Goal: Navigation & Orientation: Find specific page/section

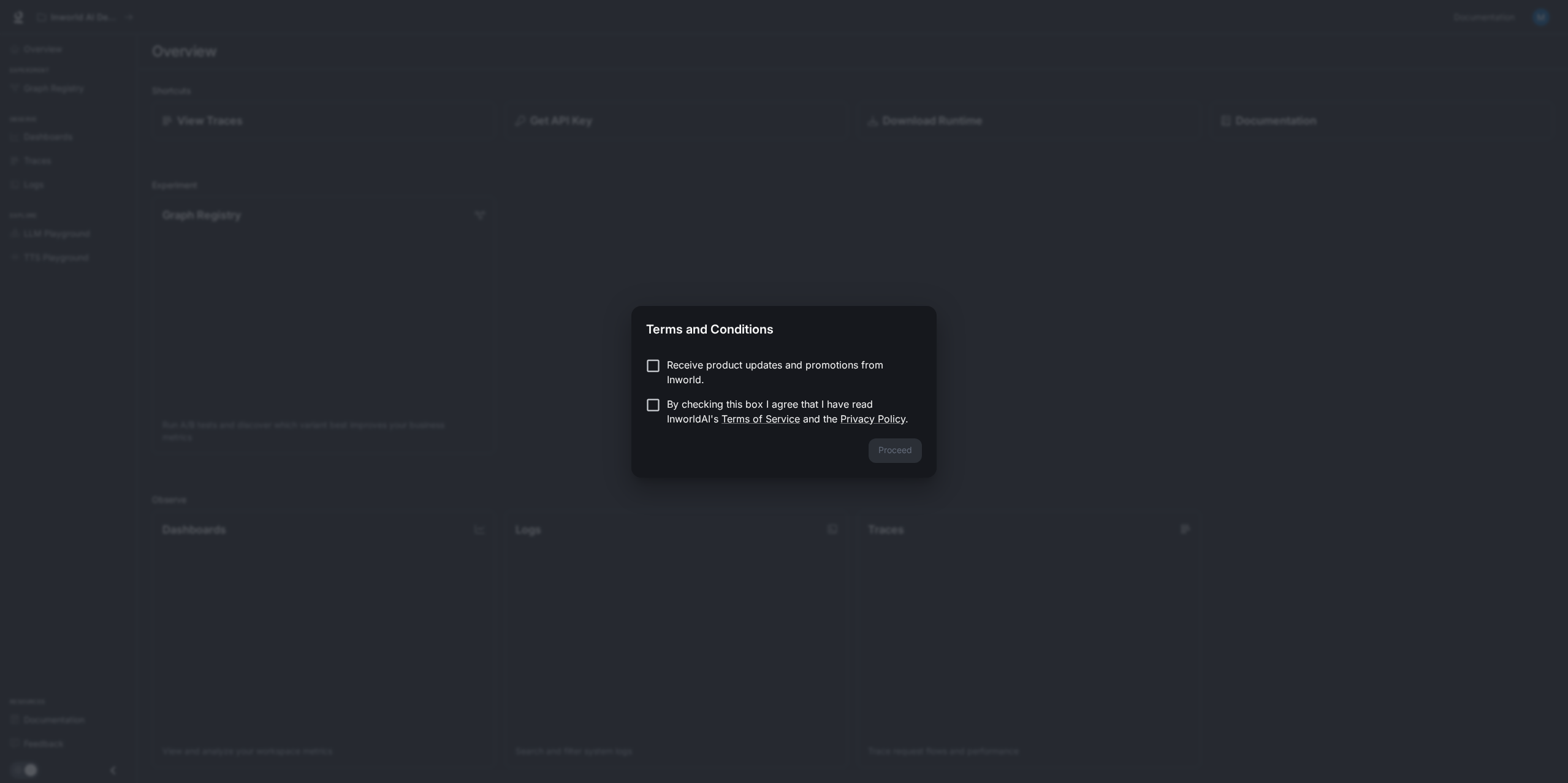
click at [839, 404] on p "By checking this box I agree that I have read InworldAI's Terms of Service and …" at bounding box center [789, 411] width 245 height 29
click at [898, 458] on button "Proceed" at bounding box center [895, 450] width 53 height 24
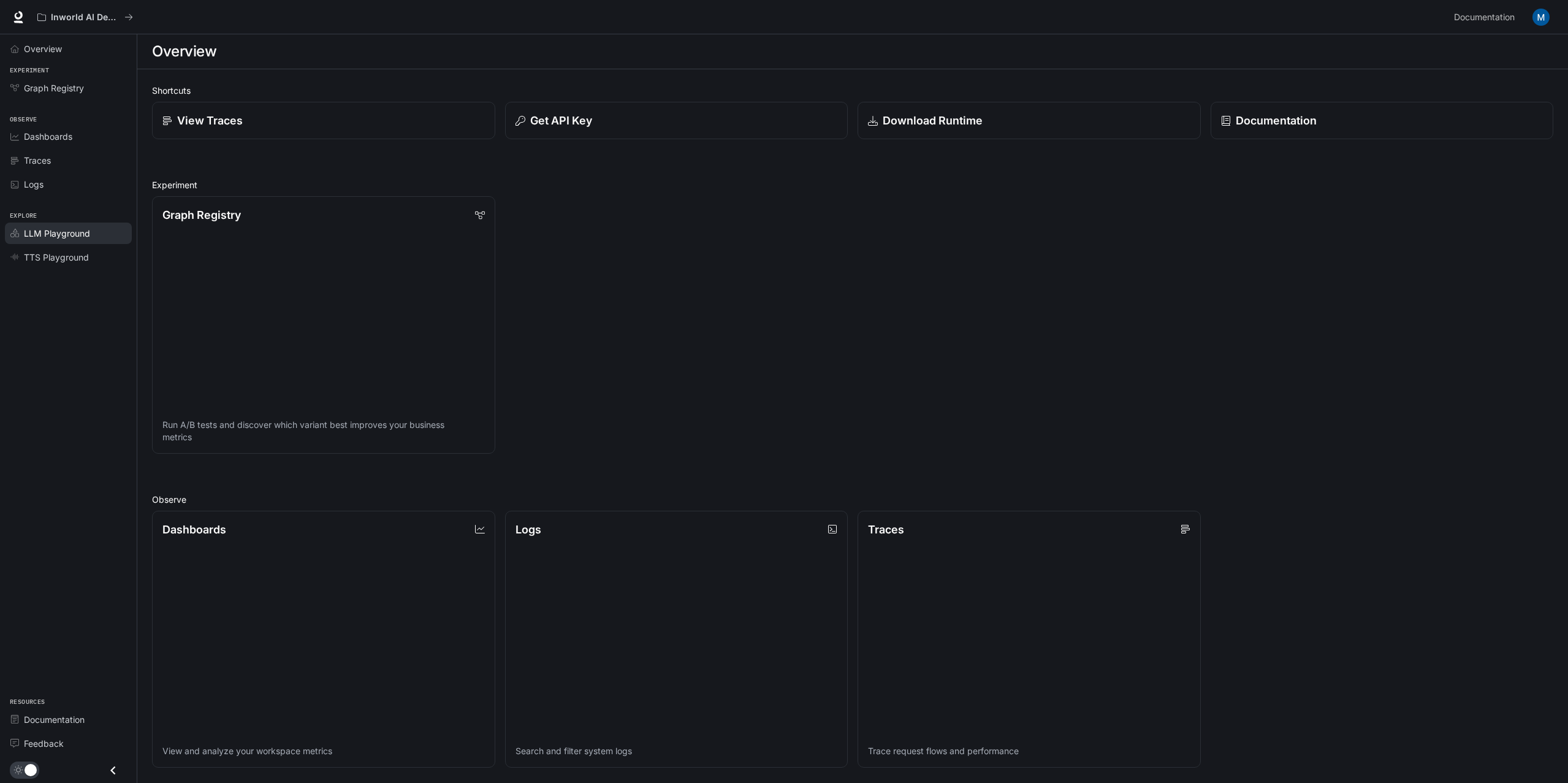
click at [66, 236] on span "LLM Playground" at bounding box center [57, 233] width 66 height 13
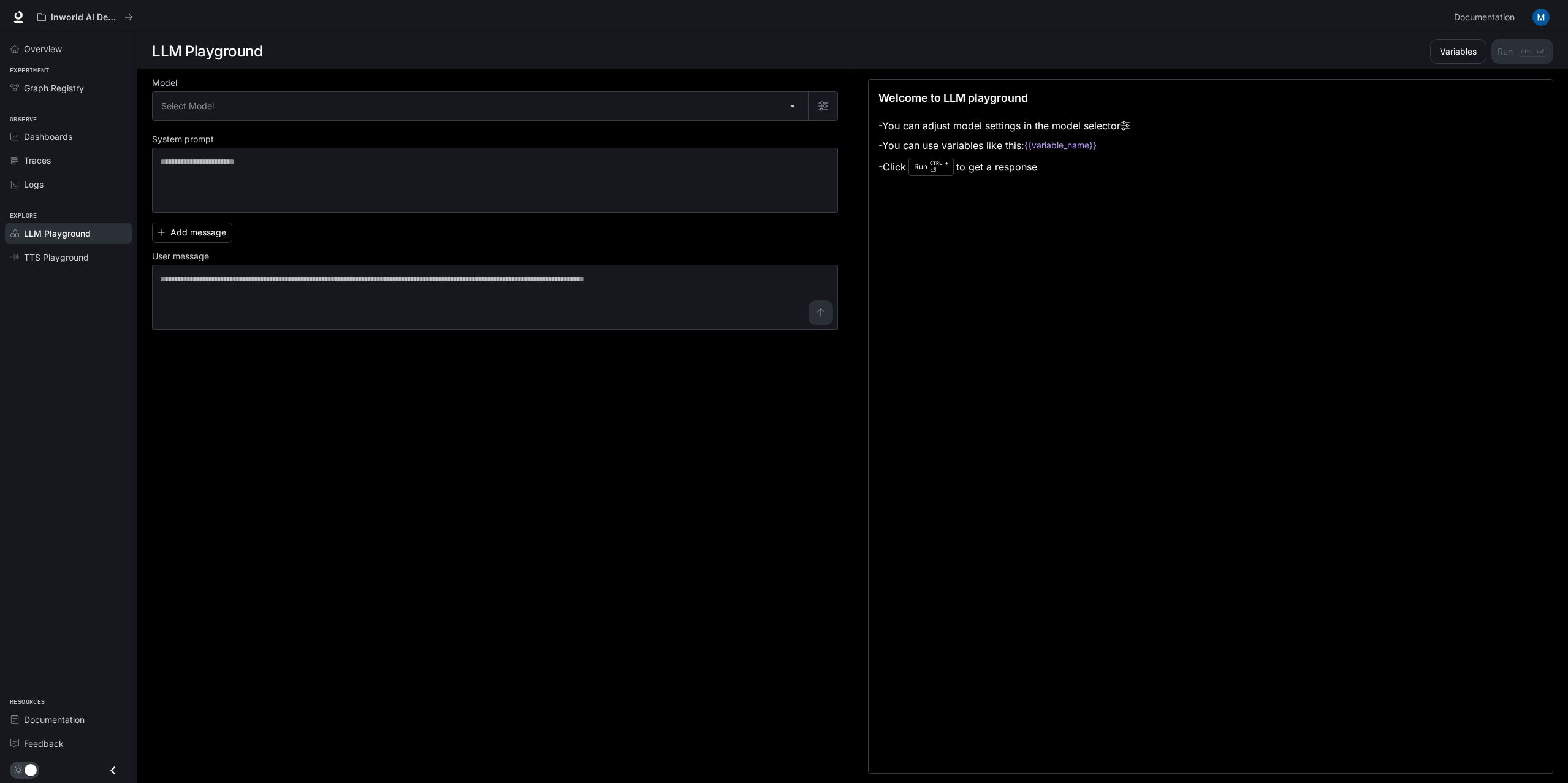
click at [50, 237] on span "LLM Playground" at bounding box center [57, 233] width 66 height 13
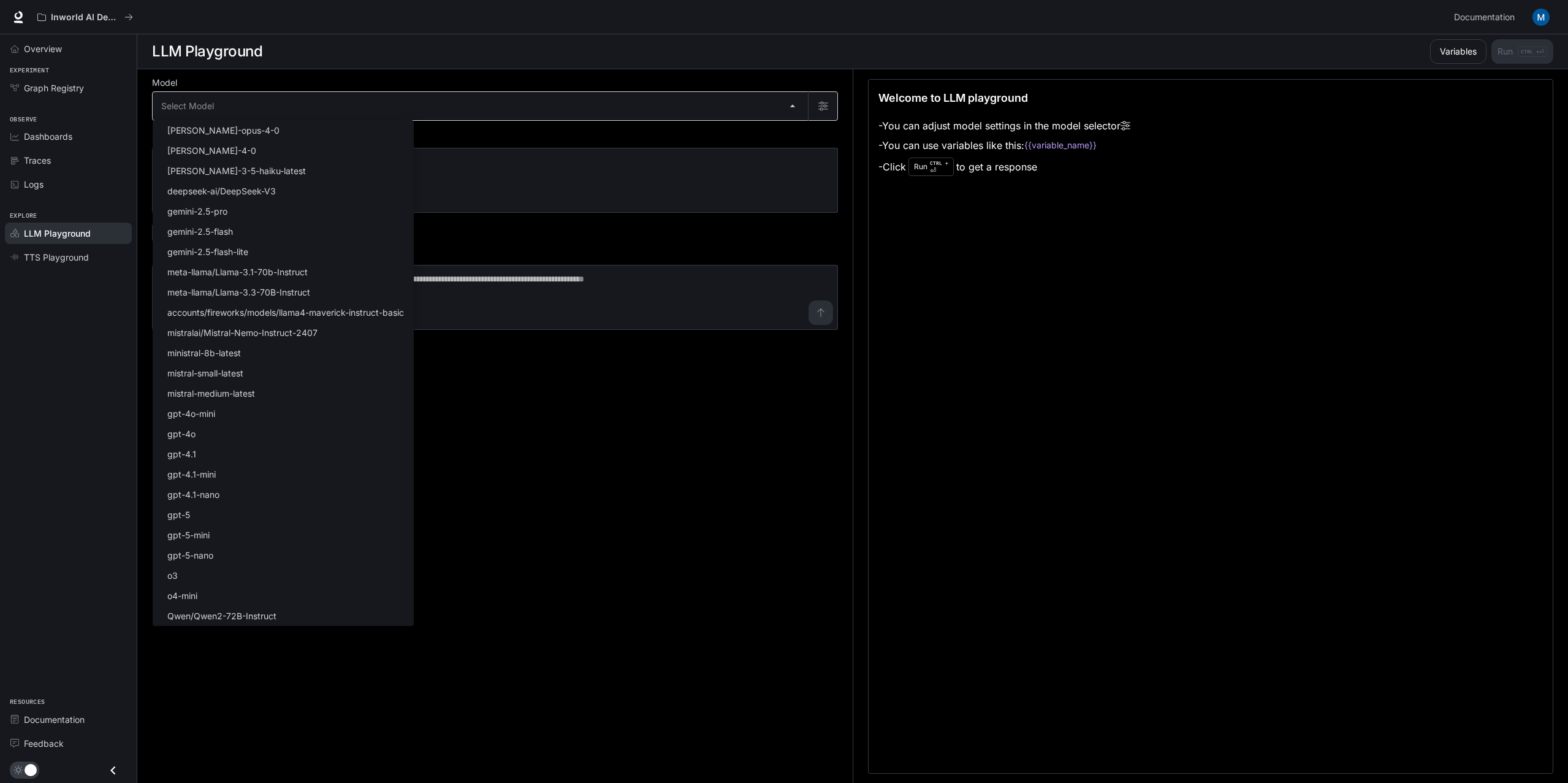
click at [768, 99] on body "Skip to main content Inworld AI Demos Documentation Documentation Portal Overvi…" at bounding box center [784, 392] width 1568 height 784
click at [309, 199] on li "deepseek-ai/DeepSeek-V3" at bounding box center [283, 190] width 261 height 20
type input "**********"
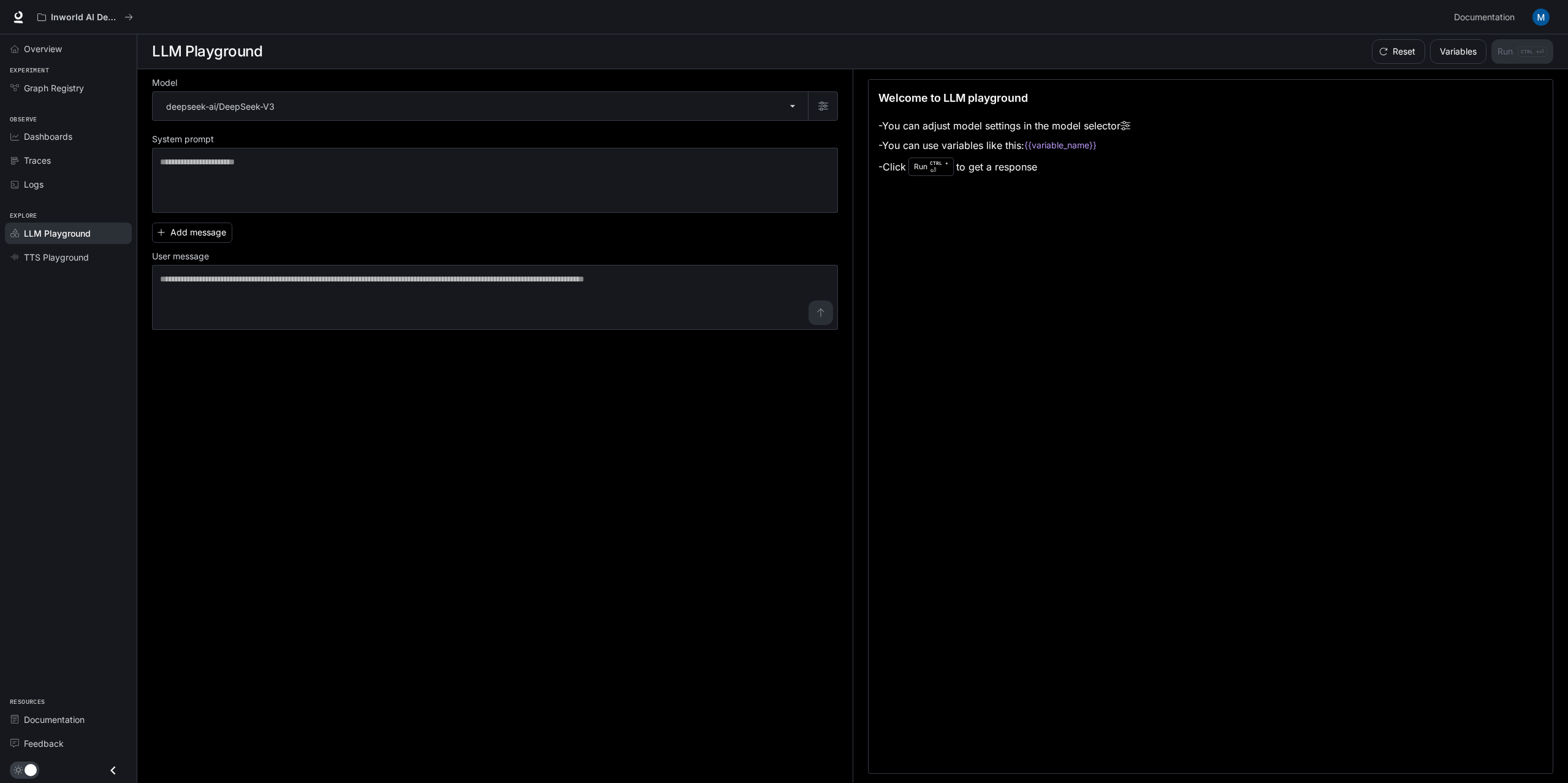
click at [233, 344] on div "**********" at bounding box center [502, 426] width 700 height 714
click at [58, 251] on span "TTS Playground" at bounding box center [56, 257] width 65 height 13
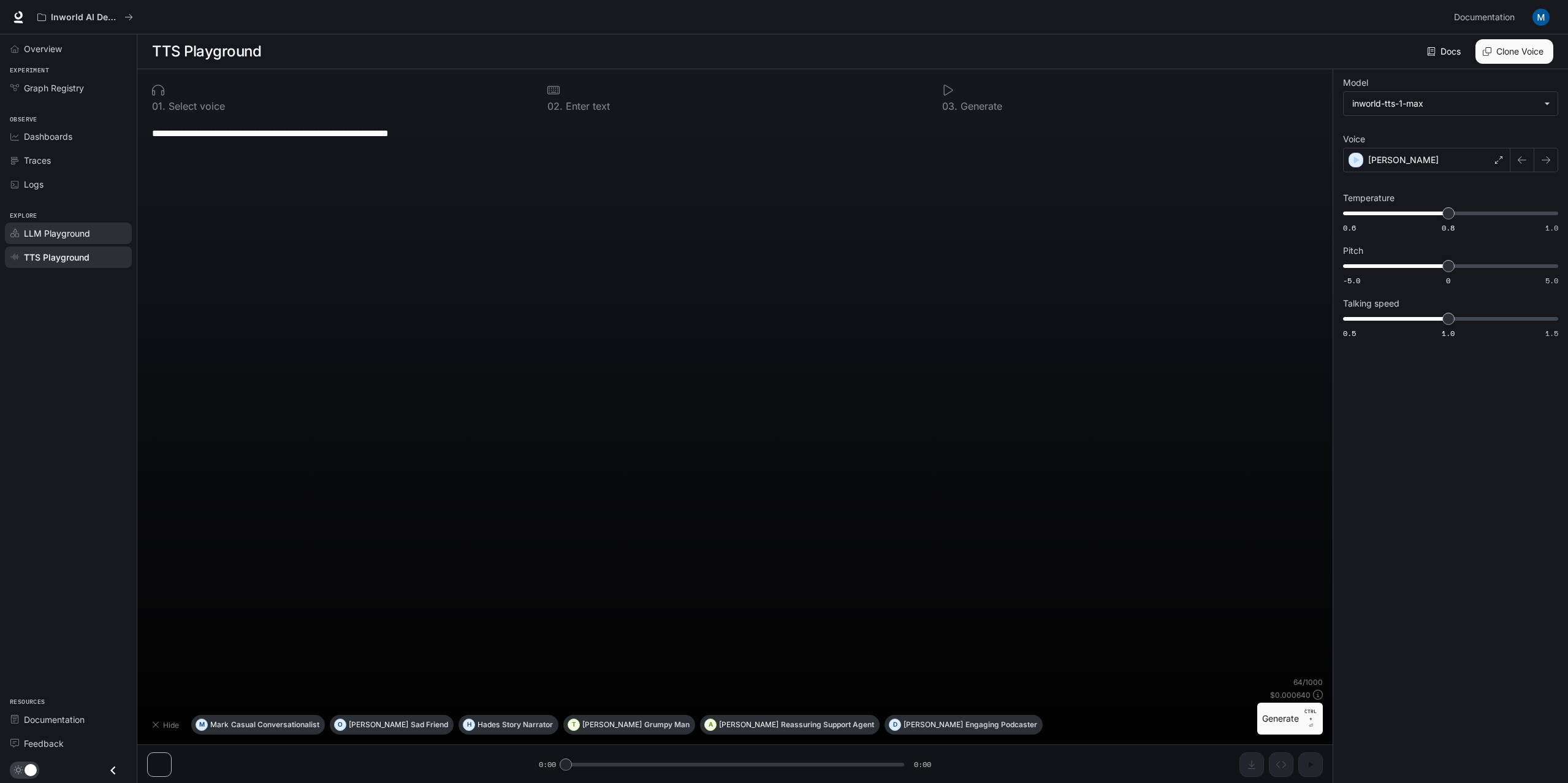
click at [69, 225] on link "LLM Playground" at bounding box center [68, 233] width 127 height 22
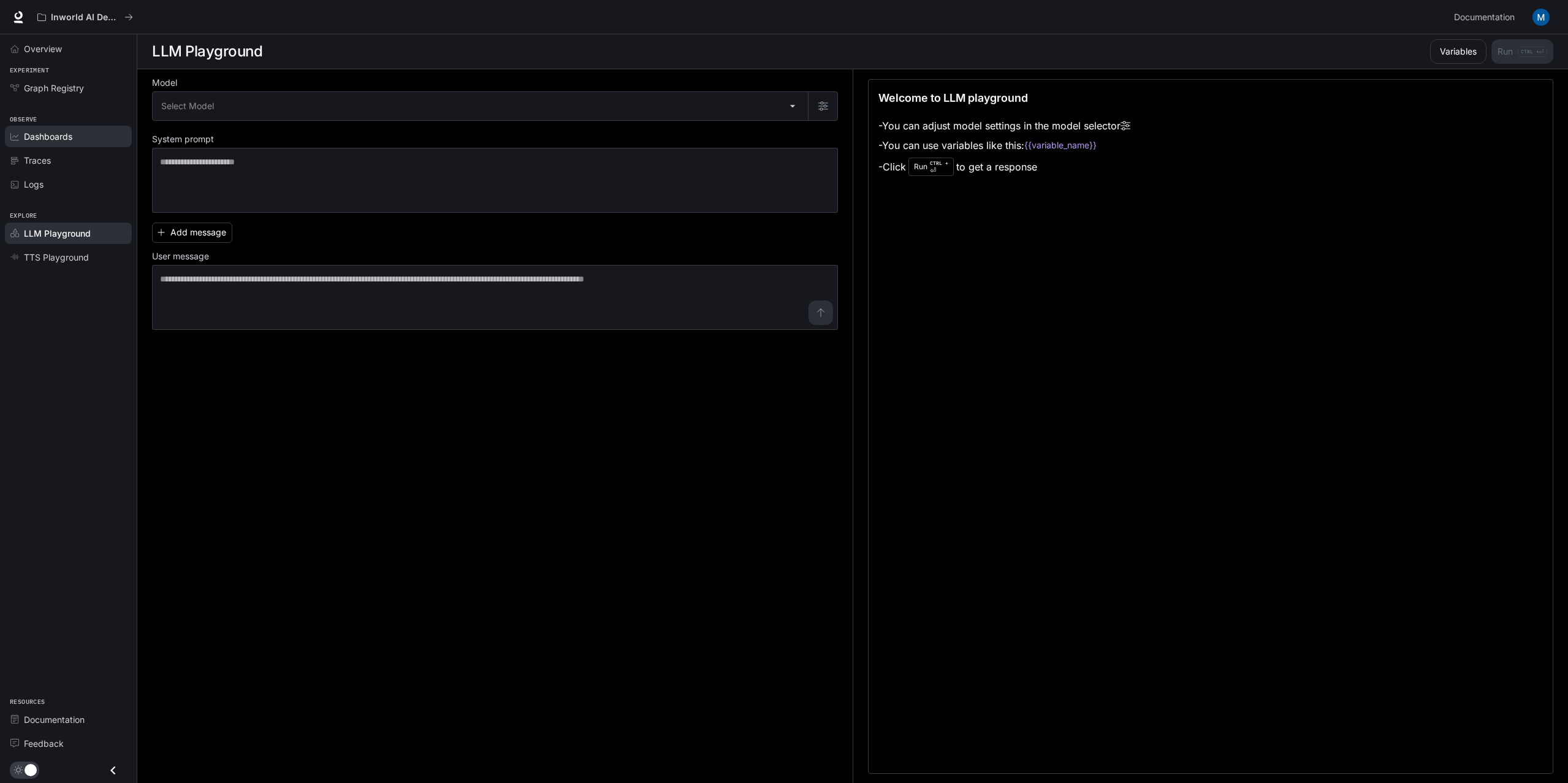
click at [42, 130] on link "Dashboards" at bounding box center [68, 136] width 127 height 22
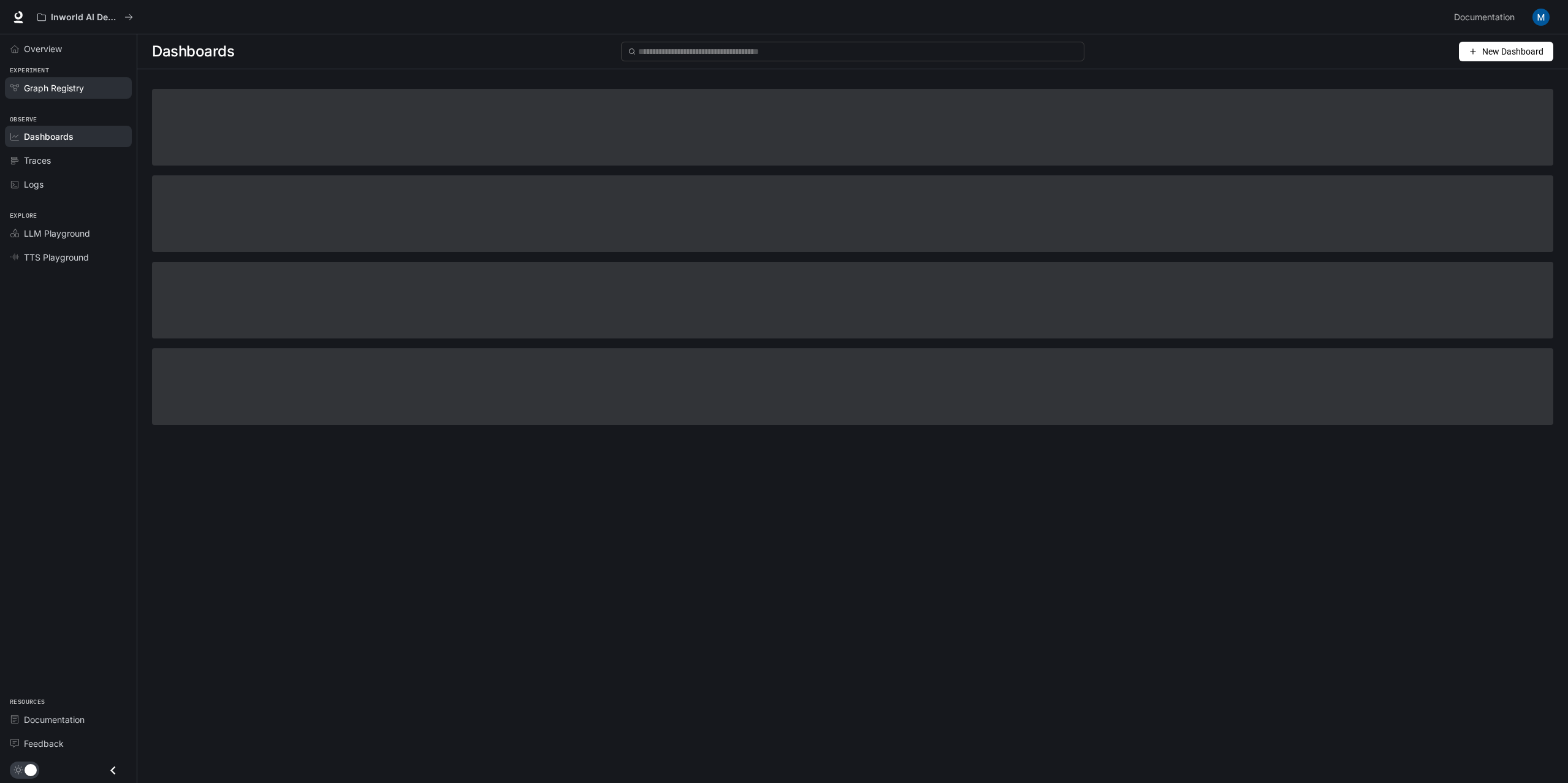
drag, startPoint x: 53, startPoint y: 99, endPoint x: 60, endPoint y: 83, distance: 17.5
click at [51, 82] on span "Graph Registry" at bounding box center [54, 88] width 60 height 13
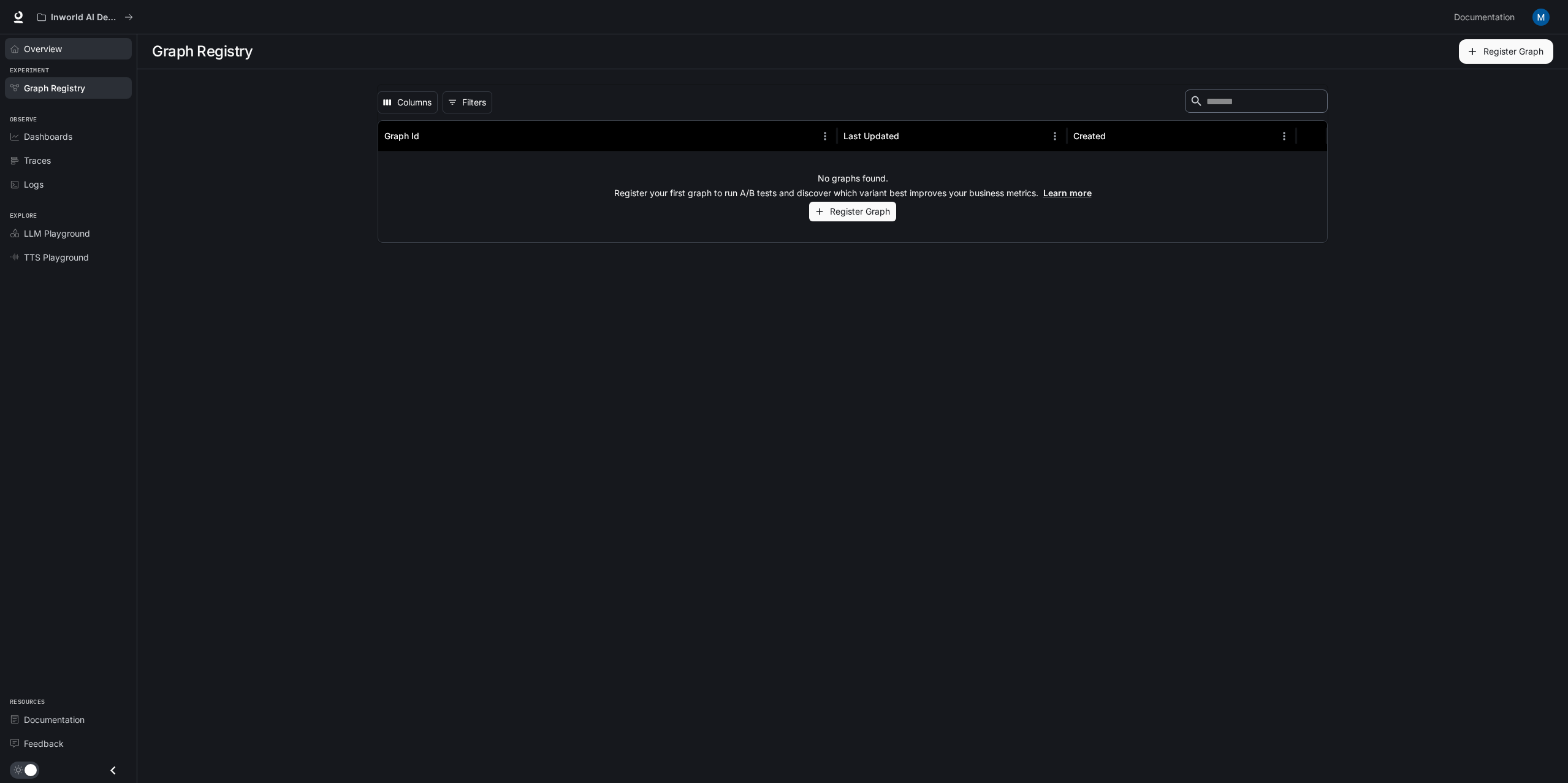
click at [51, 52] on span "Overview" at bounding box center [43, 48] width 38 height 13
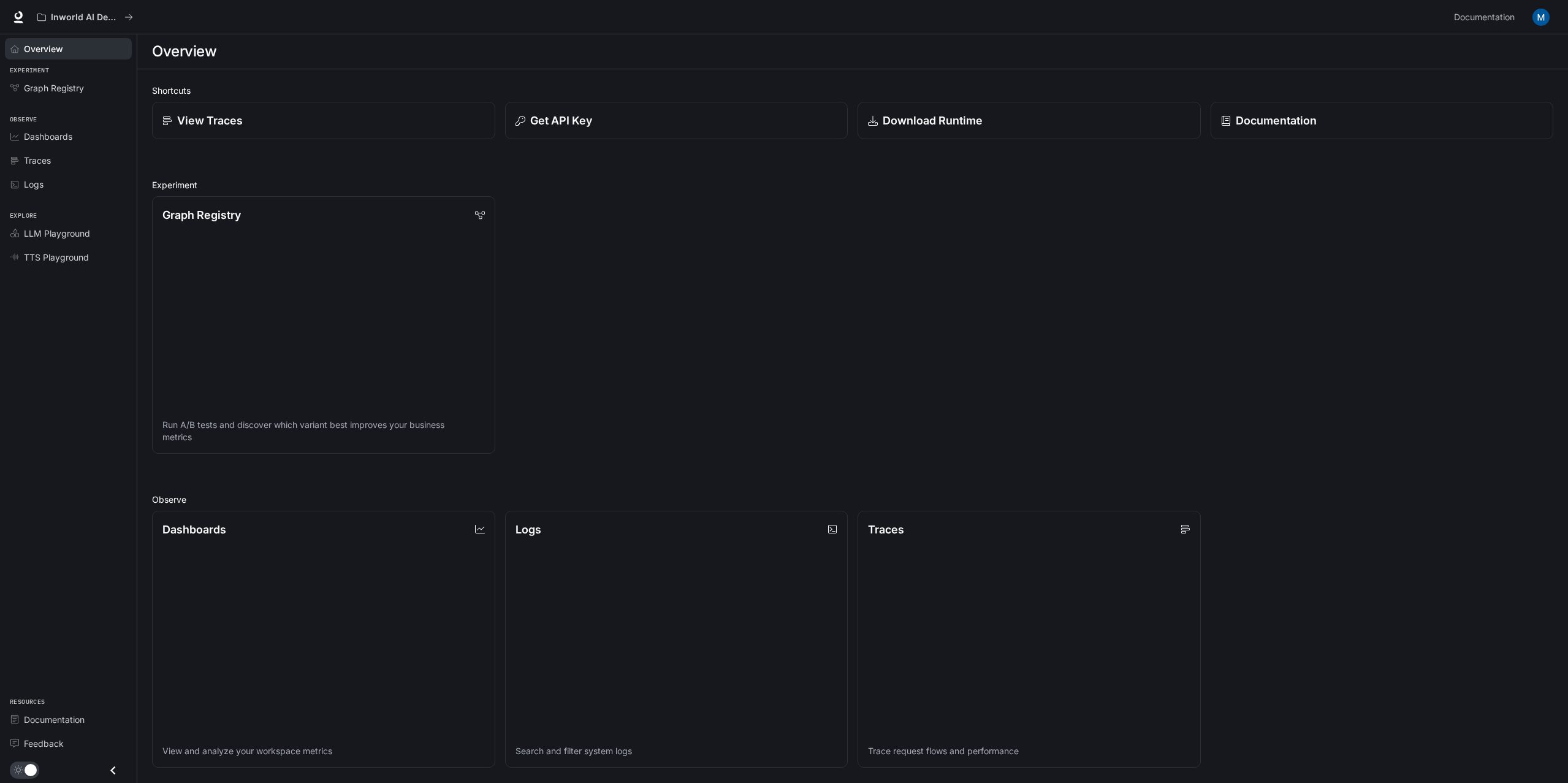
drag, startPoint x: 113, startPoint y: 621, endPoint x: 116, endPoint y: 640, distance: 19.2
click at [116, 640] on div "Overview Experiment Graph Registry Observe Dashboards Traces Logs Explore LLM P…" at bounding box center [68, 409] width 136 height 749
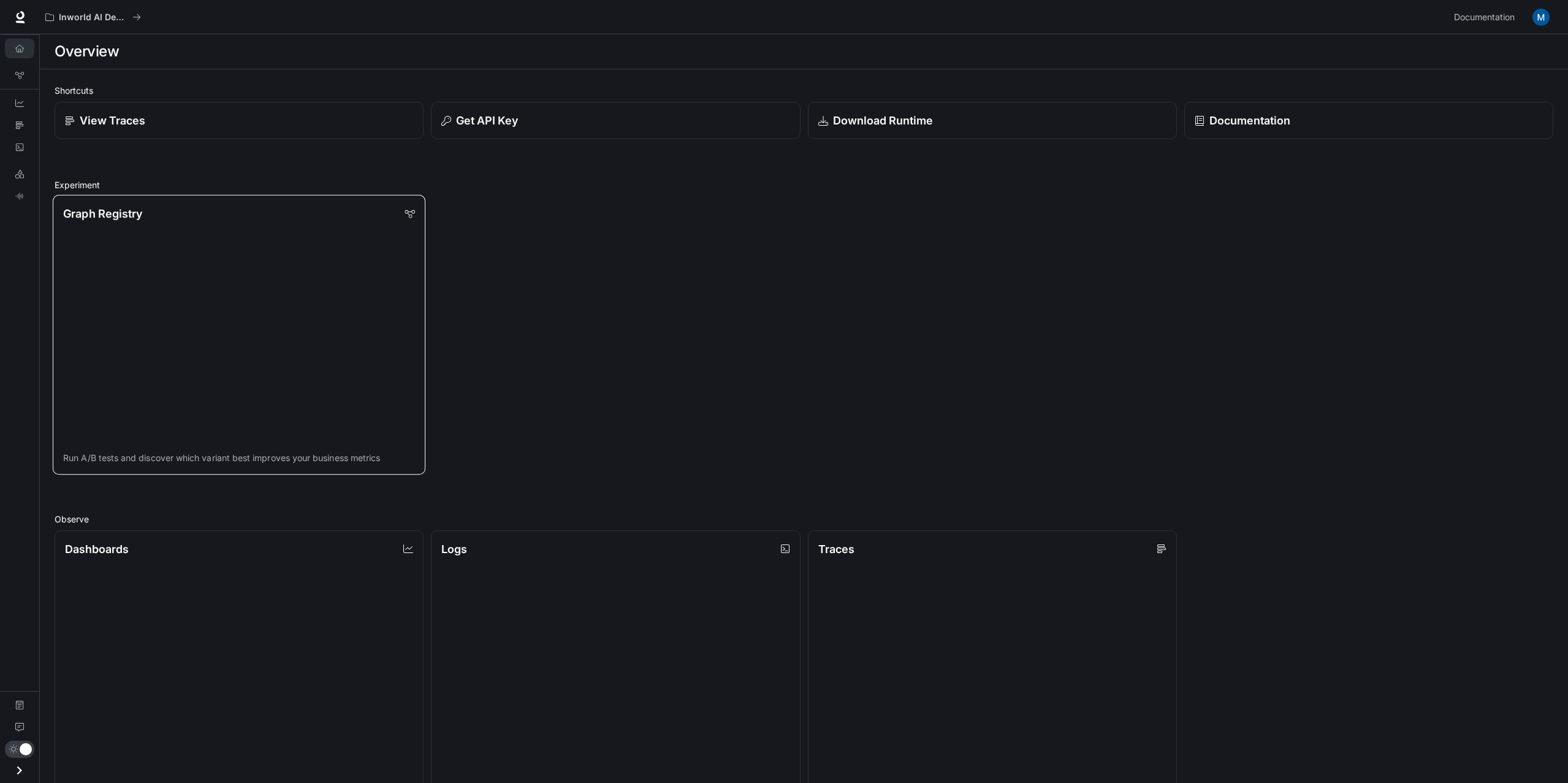
click at [104, 472] on link "Graph Registry Run A/B tests and discover which variant best improves your busi…" at bounding box center [239, 334] width 373 height 279
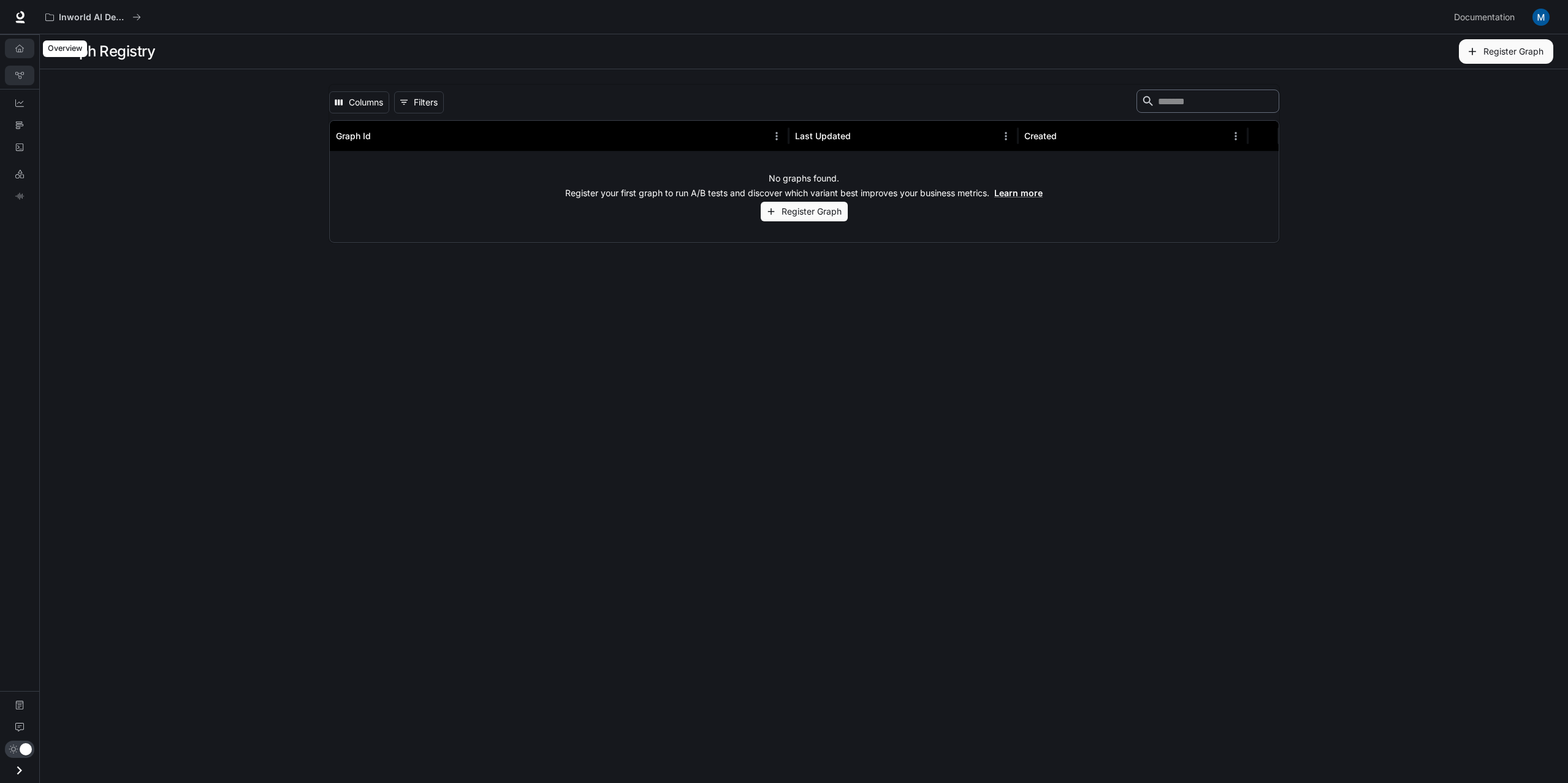
click at [24, 49] on link "Overview" at bounding box center [20, 48] width 29 height 20
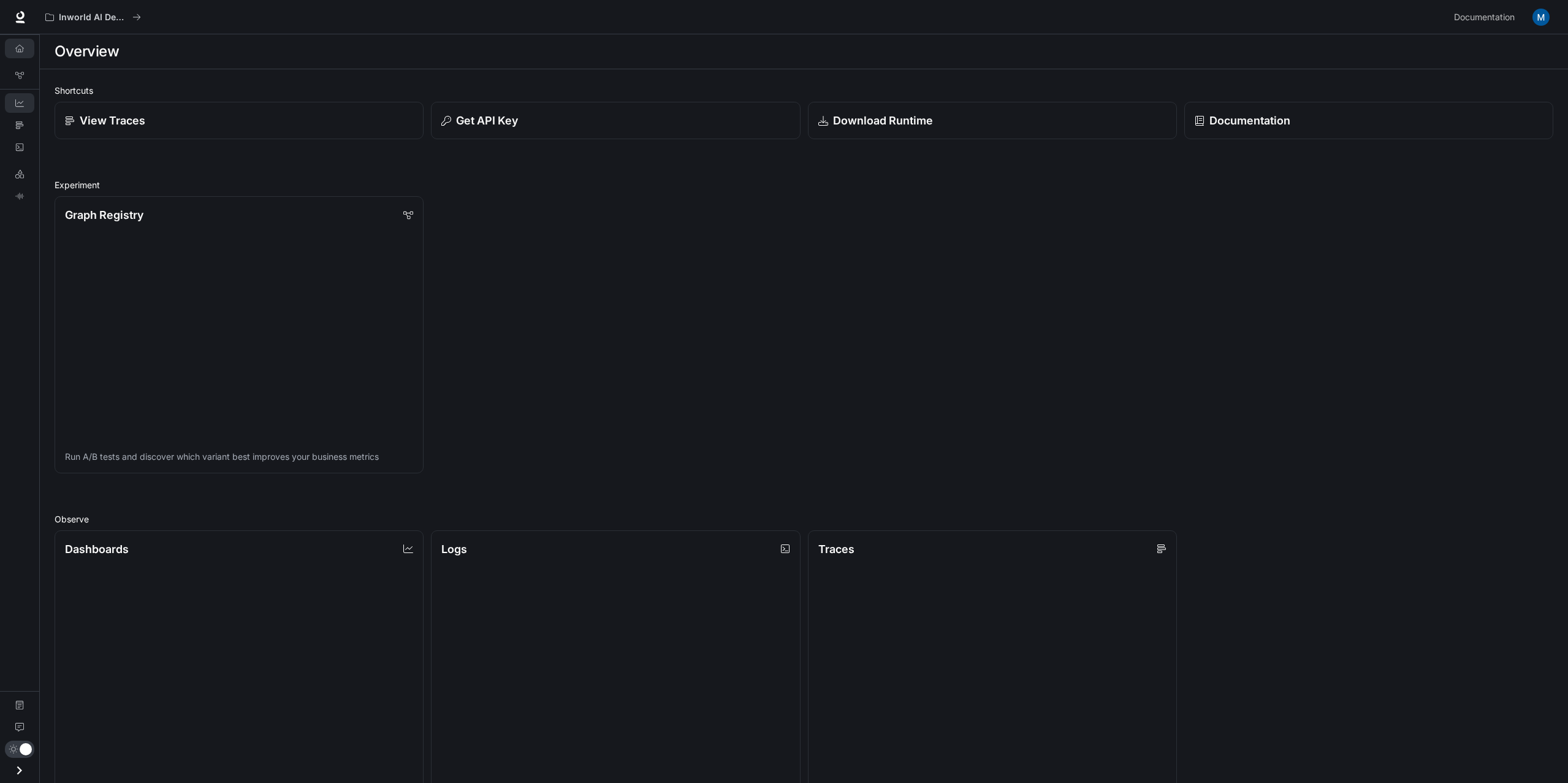
click at [14, 106] on link "Dashboards" at bounding box center [20, 103] width 29 height 20
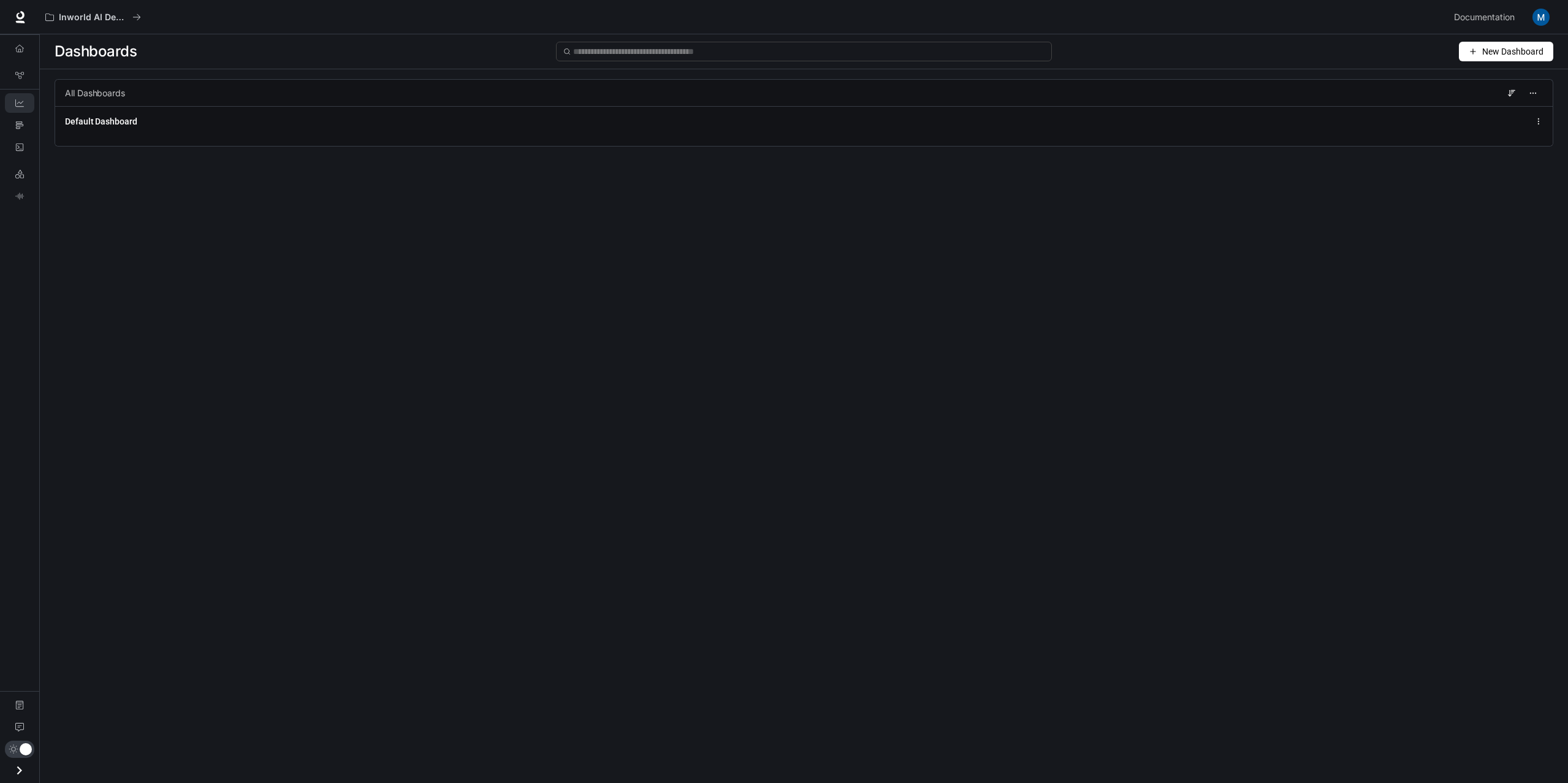
click at [23, 135] on li "Traces" at bounding box center [20, 125] width 39 height 22
click at [25, 121] on link "Traces" at bounding box center [20, 125] width 29 height 20
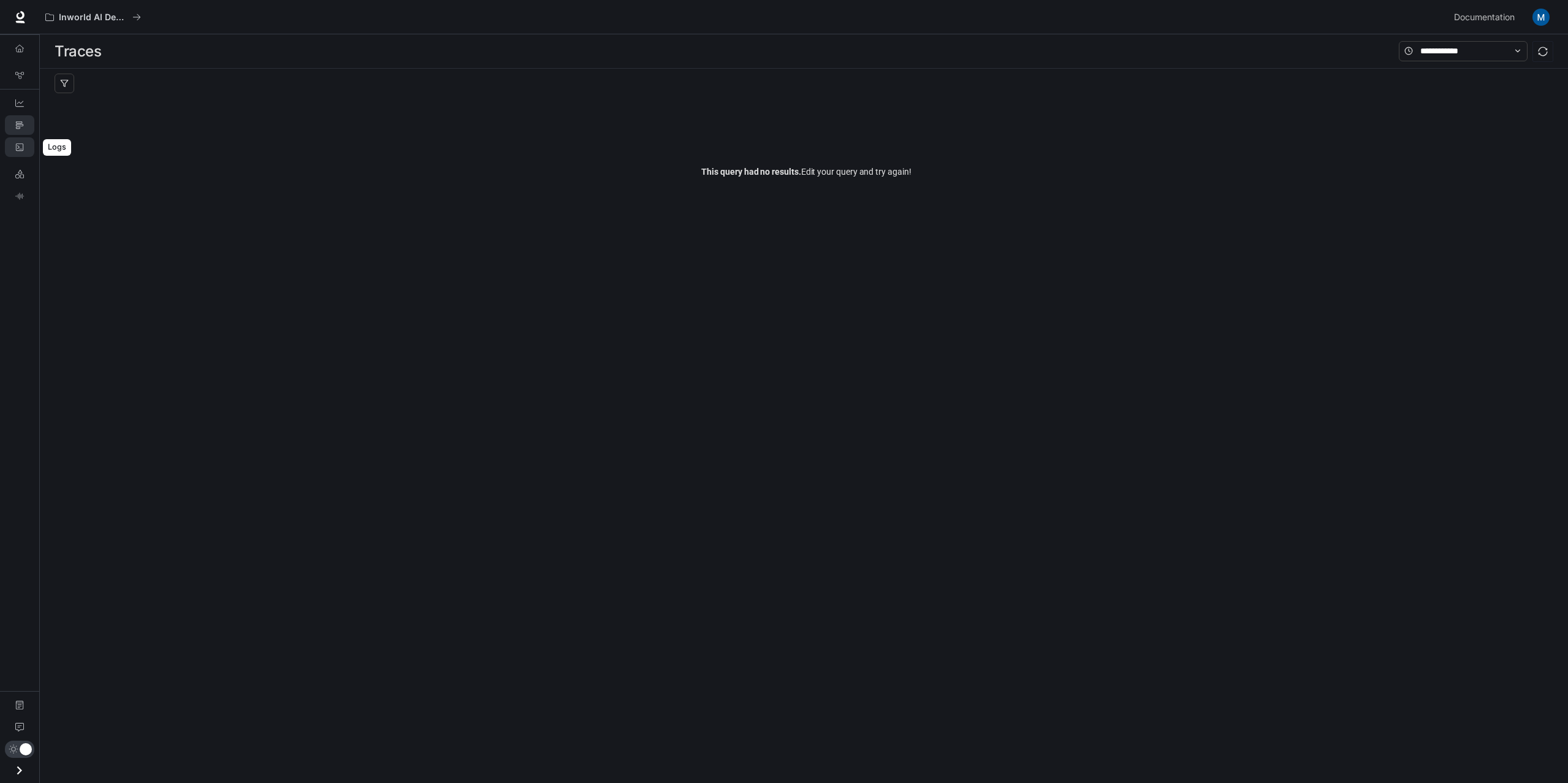
click at [27, 151] on link "Logs" at bounding box center [20, 147] width 29 height 20
click at [10, 183] on link "LLM Playground" at bounding box center [20, 174] width 29 height 20
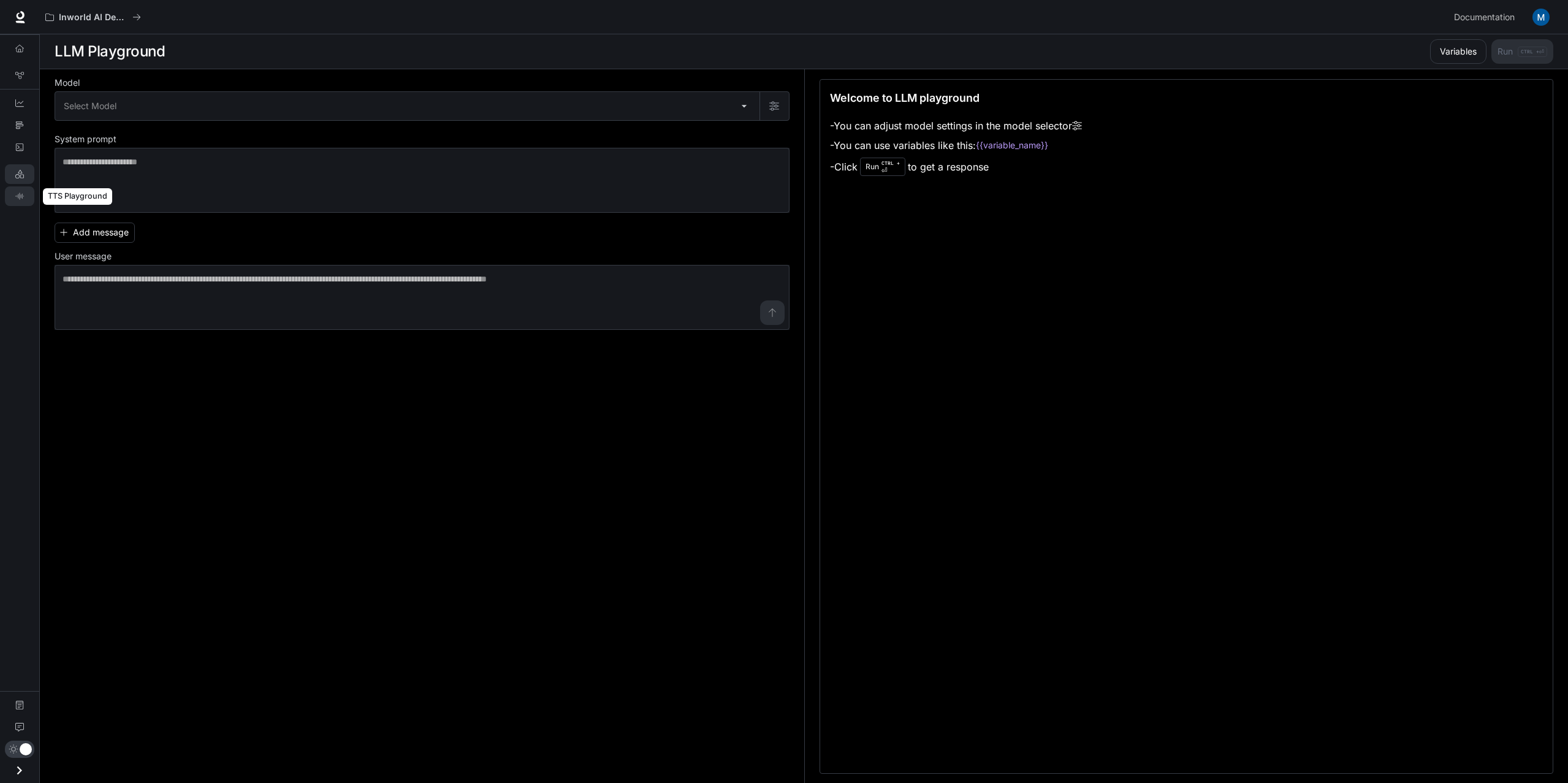
click at [12, 190] on link "TTS Playground" at bounding box center [20, 196] width 29 height 20
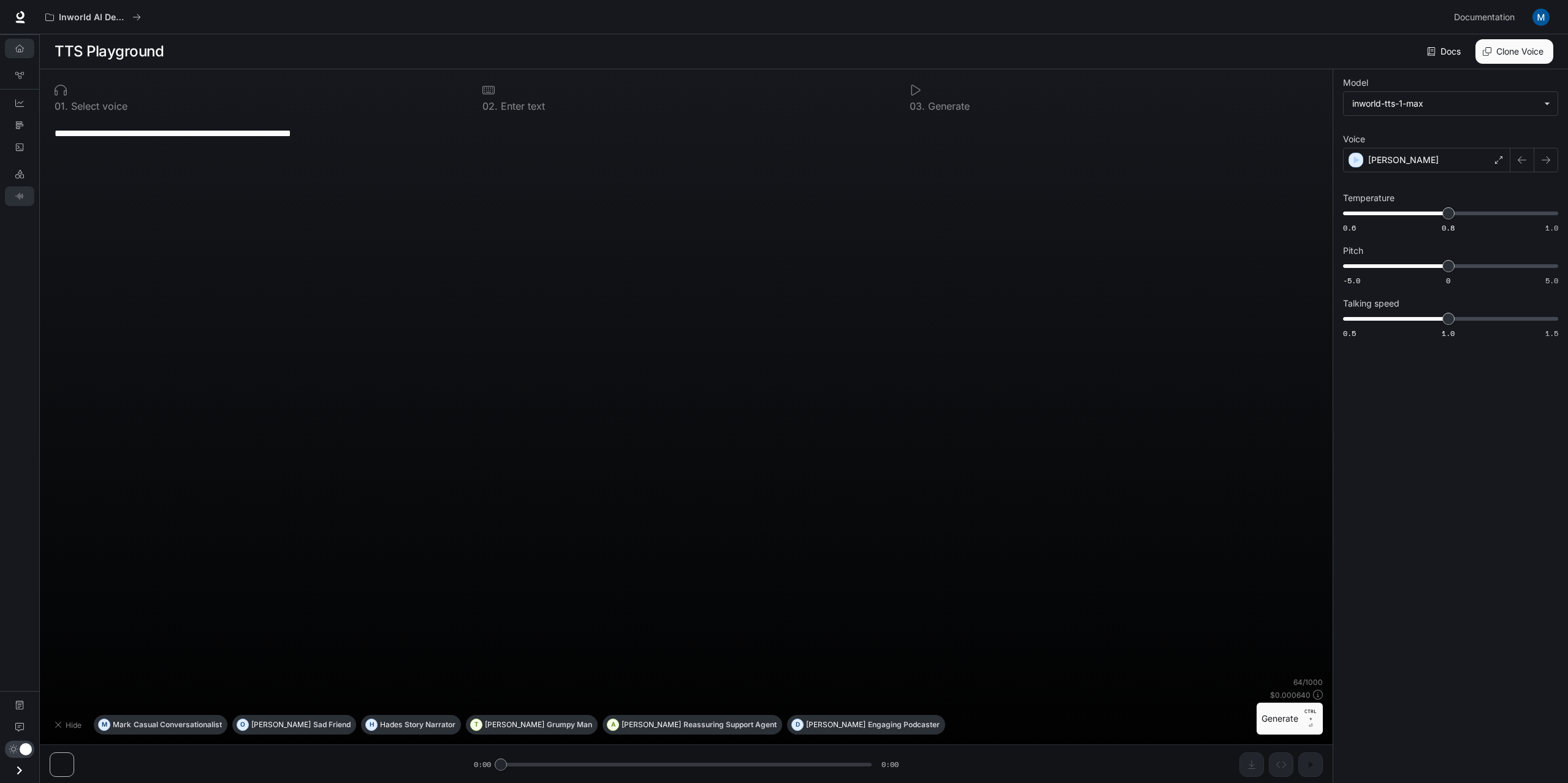
click at [18, 50] on icon "Overview" at bounding box center [20, 48] width 8 height 8
